Goal: Check status: Check status

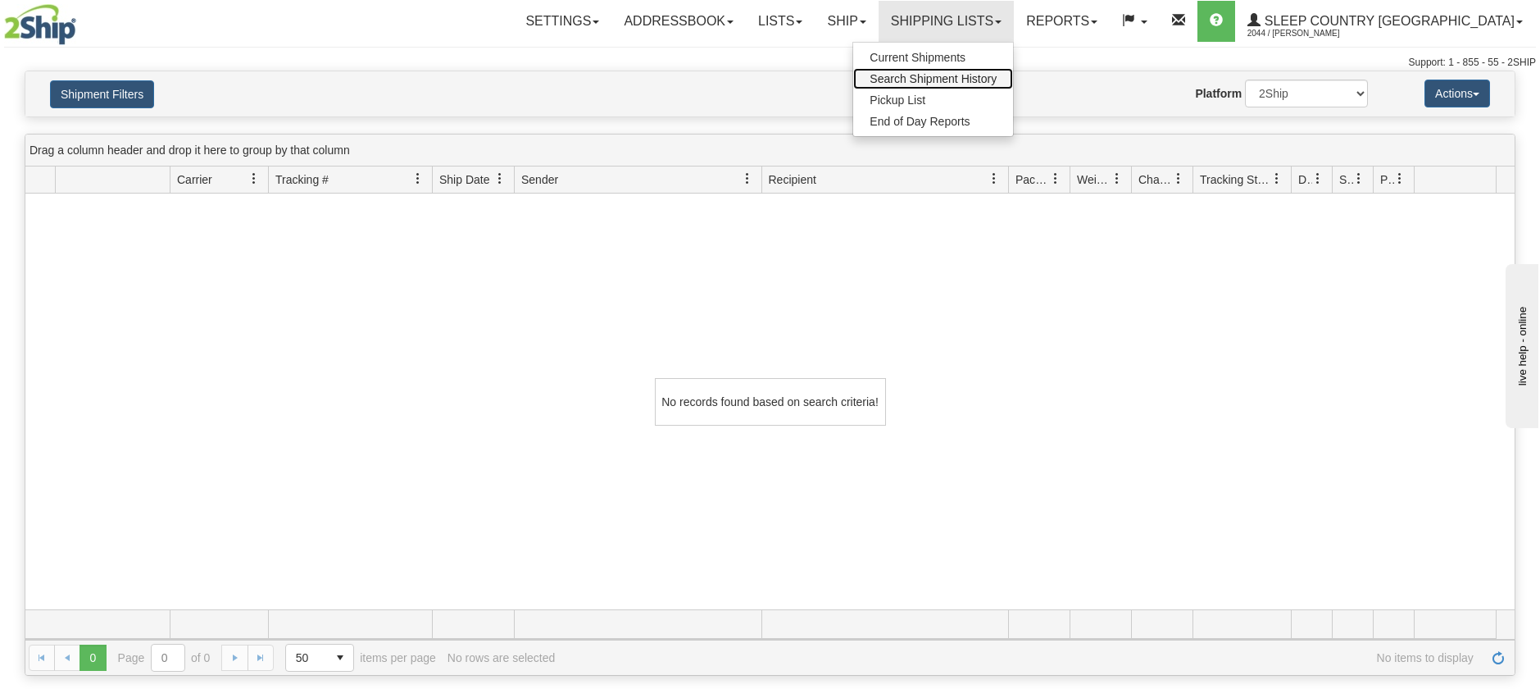
drag, startPoint x: 993, startPoint y: 71, endPoint x: 644, endPoint y: 182, distance: 365.8
click at [991, 72] on link "Search Shipment History" at bounding box center [933, 78] width 160 height 21
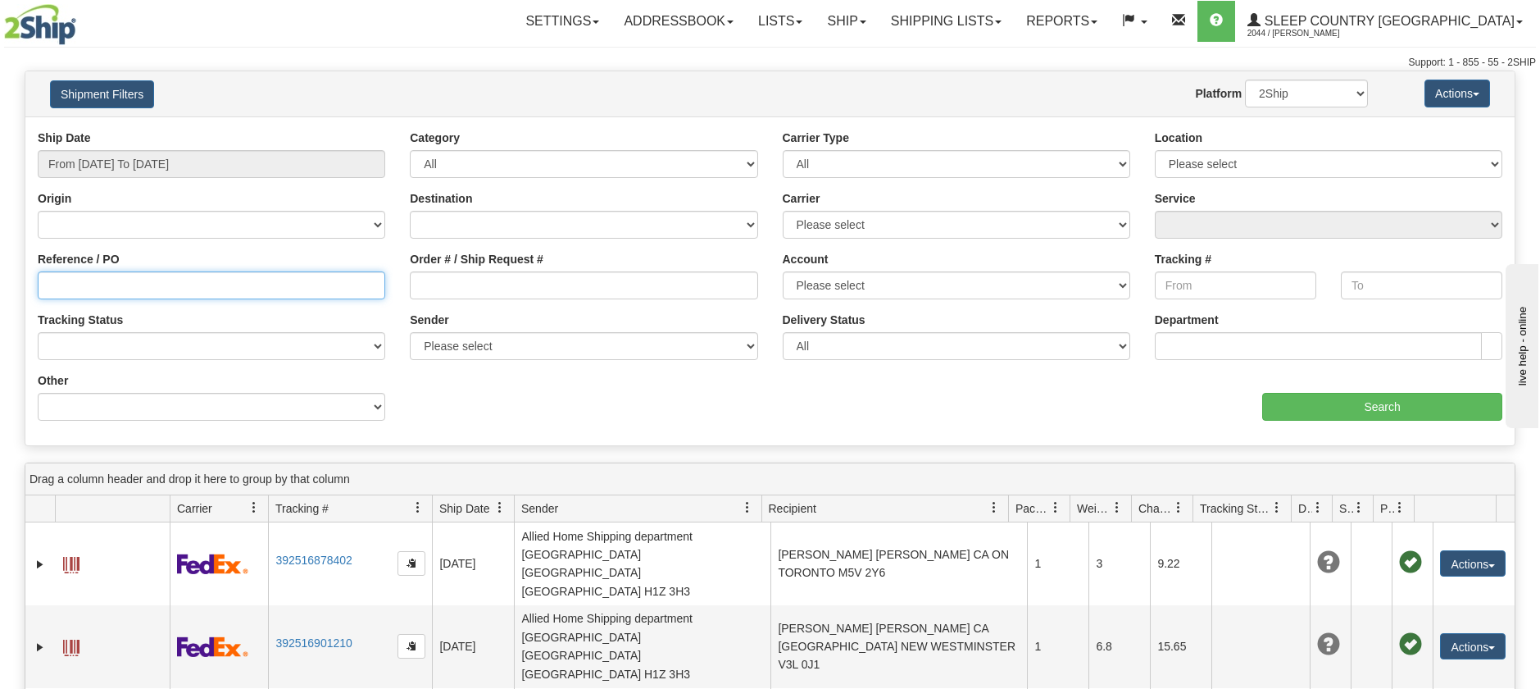
click at [171, 294] on input "Reference / PO" at bounding box center [212, 285] width 348 height 28
paste input "1029804"
type input "1029804"
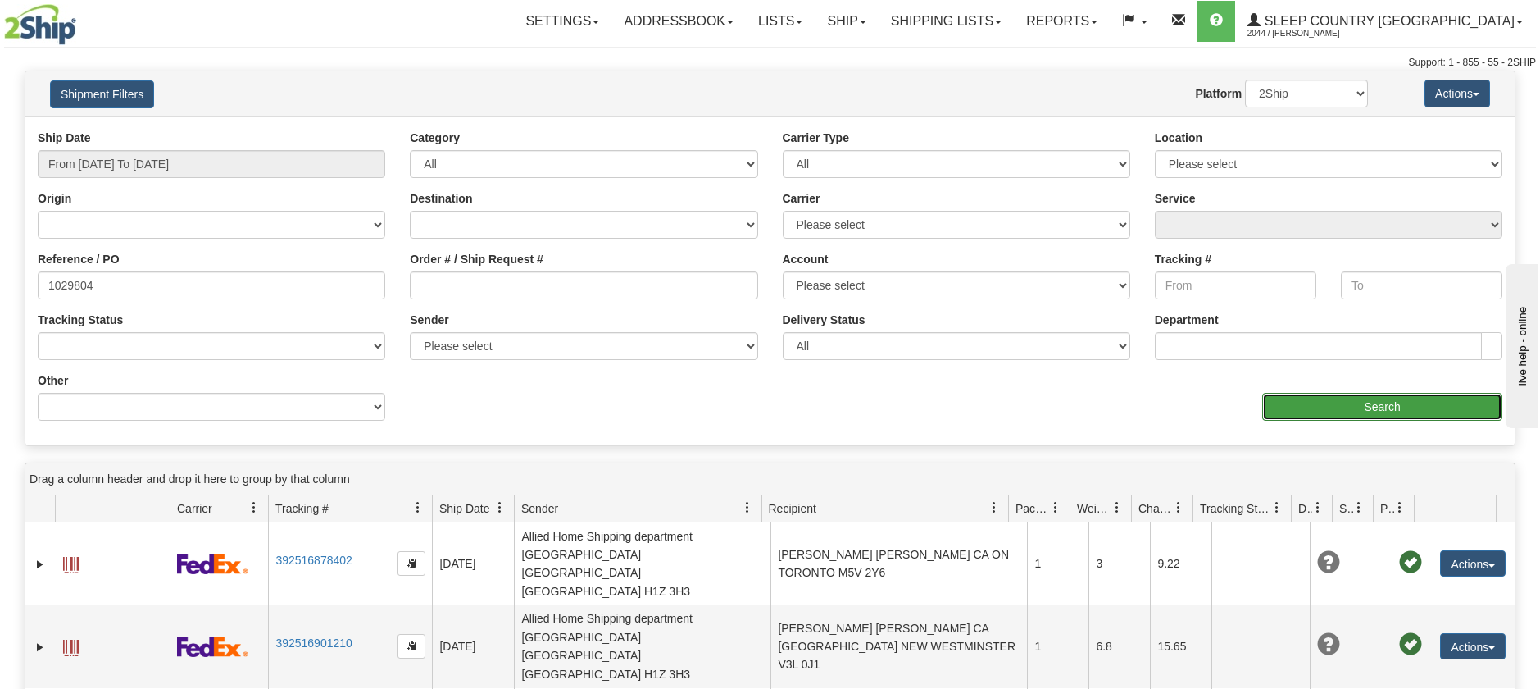
click at [1306, 407] on input "Search" at bounding box center [1382, 407] width 240 height 28
